Goal: Obtain resource: Obtain resource

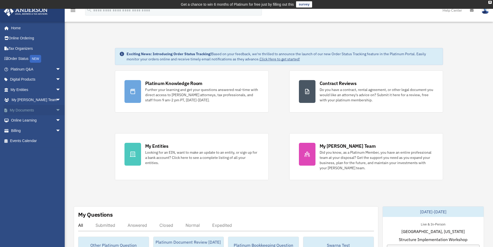
click at [56, 109] on span "arrow_drop_down" at bounding box center [61, 110] width 10 height 11
click at [32, 138] on link "Forms Library" at bounding box center [37, 141] width 61 height 10
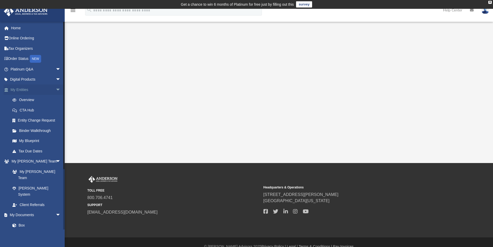
click at [56, 89] on span "arrow_drop_down" at bounding box center [61, 89] width 10 height 11
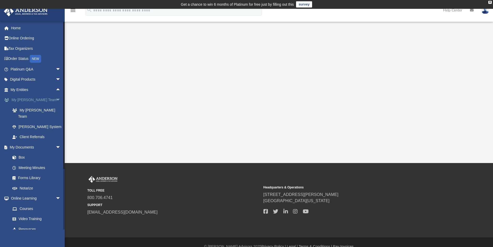
click at [56, 98] on span "arrow_drop_down" at bounding box center [61, 100] width 10 height 11
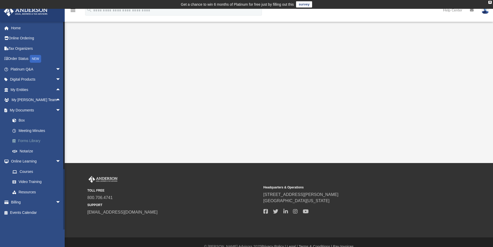
click at [34, 141] on link "Forms Library" at bounding box center [37, 141] width 61 height 10
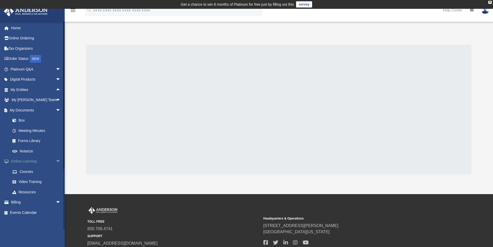
click at [56, 162] on span "arrow_drop_down" at bounding box center [61, 161] width 10 height 11
click at [56, 170] on span "arrow_drop_down" at bounding box center [61, 171] width 10 height 11
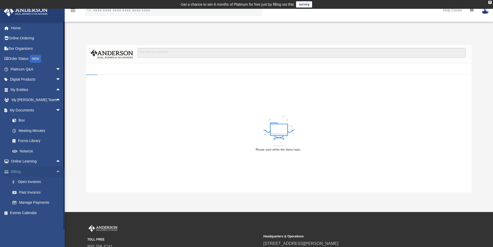
click at [56, 170] on span "arrow_drop_up" at bounding box center [61, 171] width 10 height 11
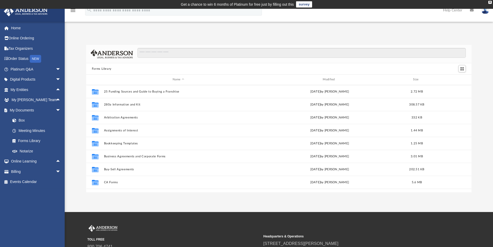
scroll to position [114, 381]
click at [180, 54] on input "Search files and folders" at bounding box center [301, 53] width 328 height 10
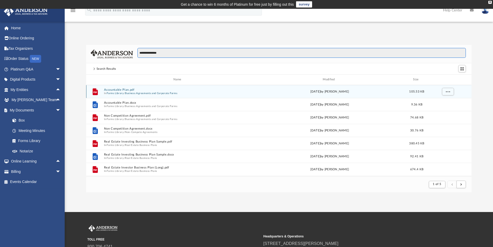
type input "**********"
click at [119, 90] on button "Accountable Plan.pdf" at bounding box center [178, 89] width 149 height 3
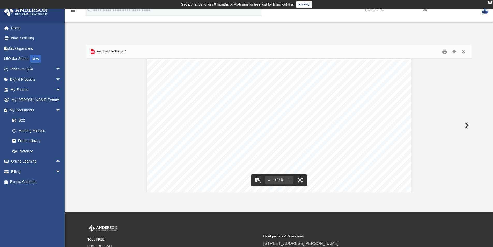
scroll to position [61, 0]
click at [463, 50] on button "Close" at bounding box center [463, 52] width 9 height 8
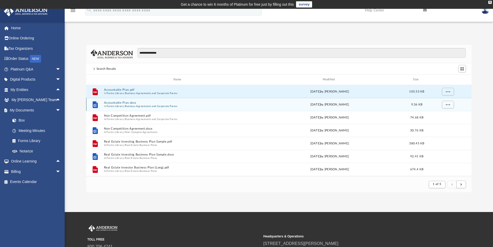
click at [115, 101] on button "Accountable Plan.docx" at bounding box center [178, 102] width 149 height 3
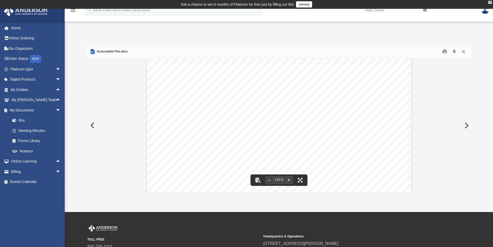
scroll to position [181, 0]
